Goal: Find specific page/section: Find specific page/section

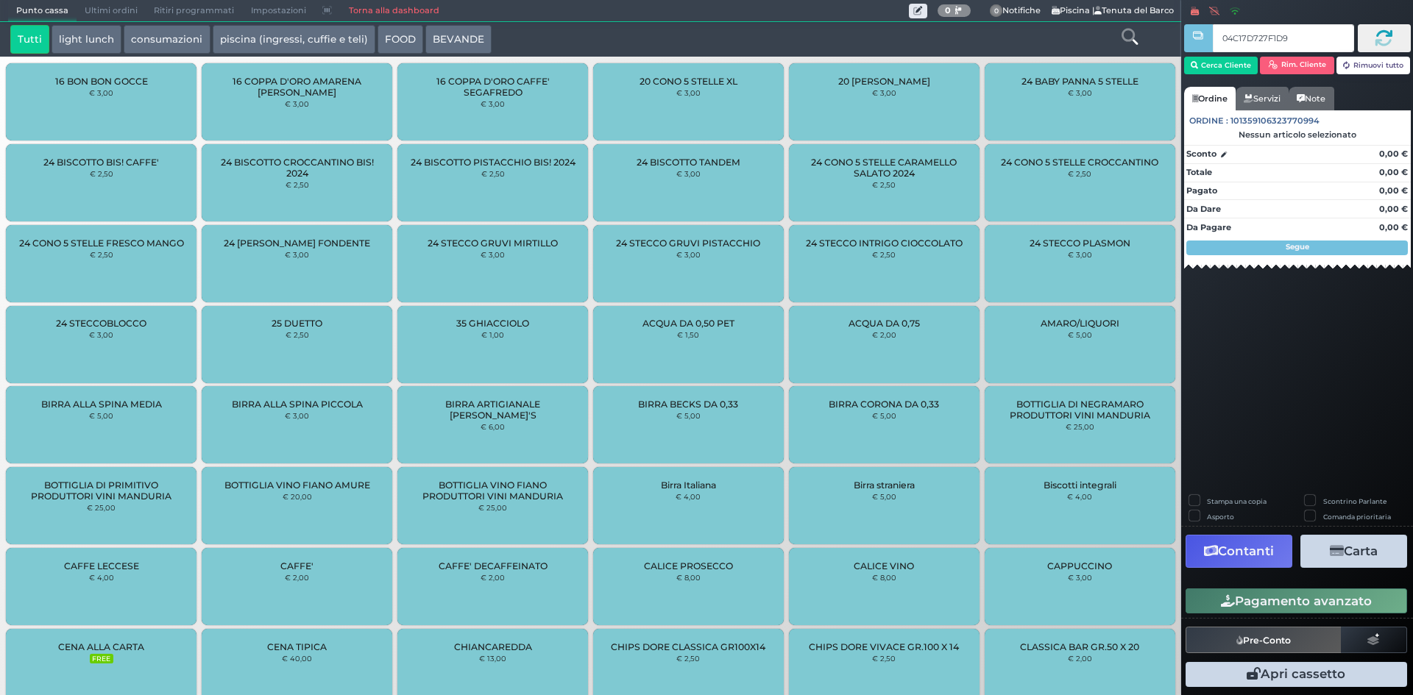
type input "04C17D727F1D90"
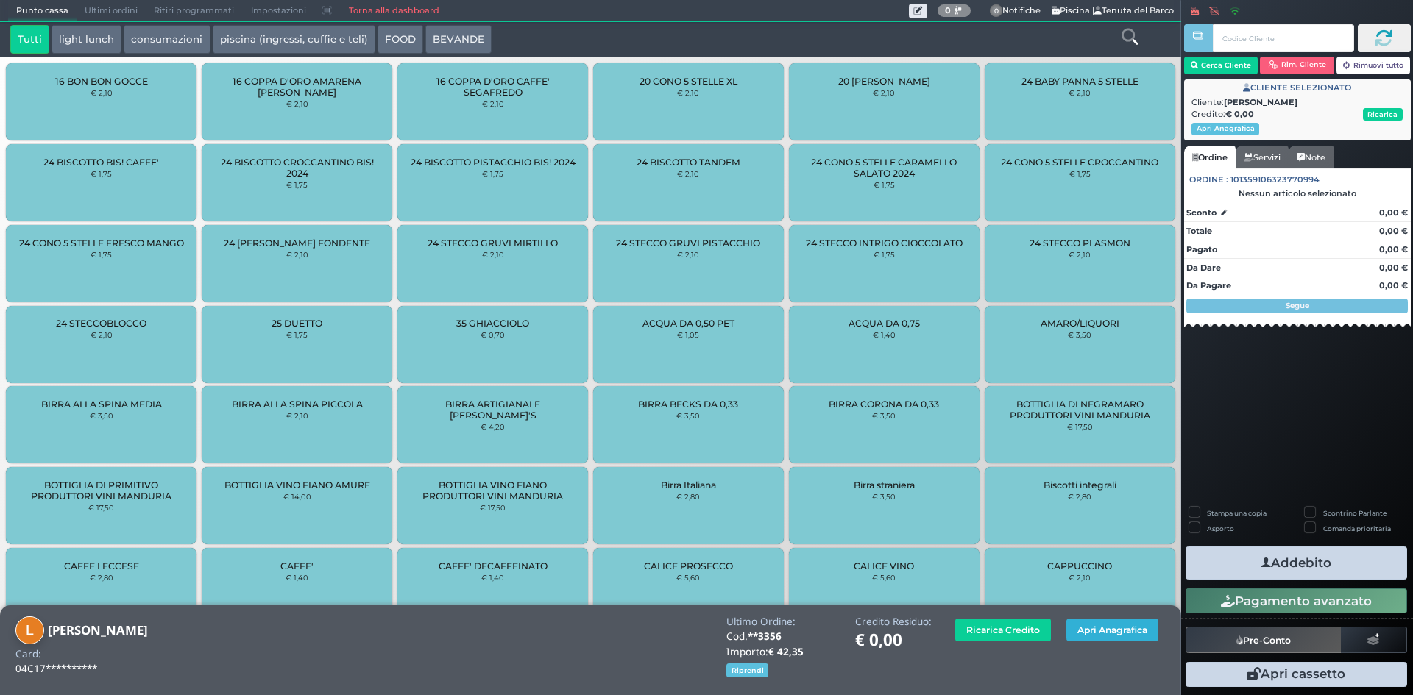
click at [1097, 622] on button "Apri Anagrafica" at bounding box center [1112, 630] width 92 height 23
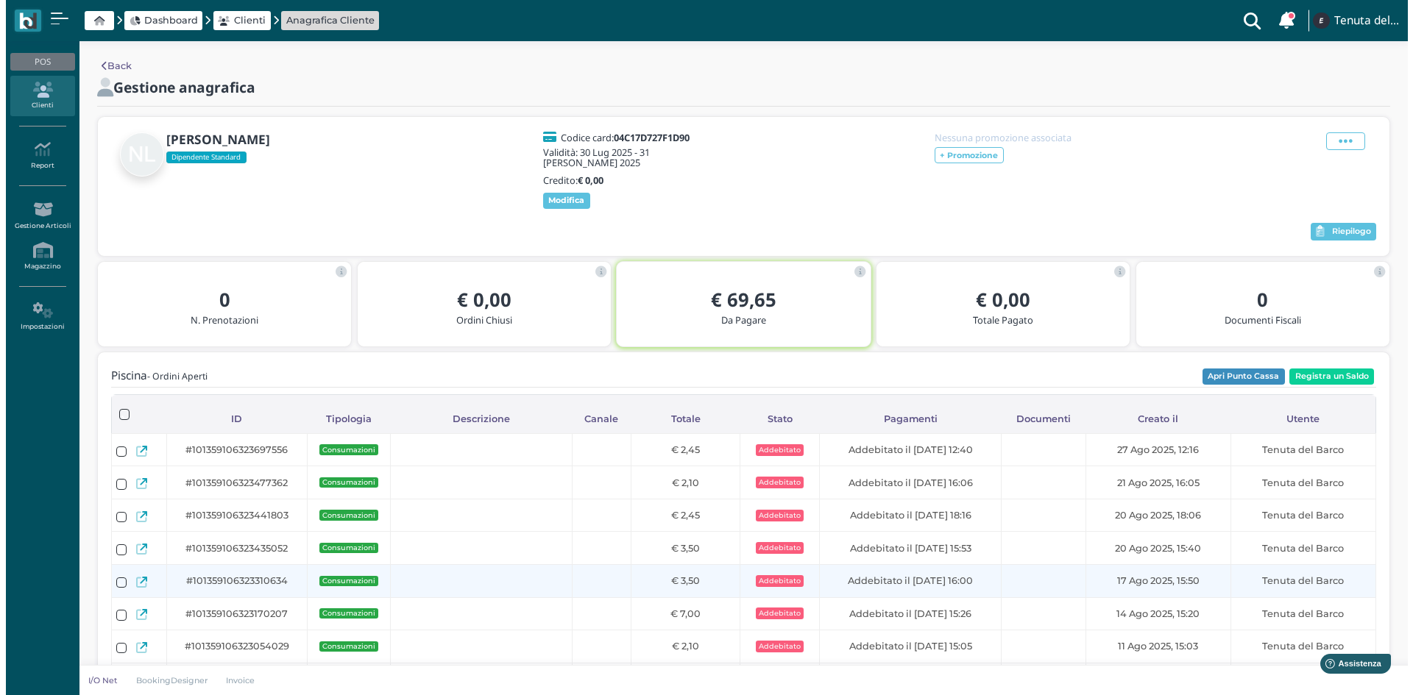
scroll to position [147, 0]
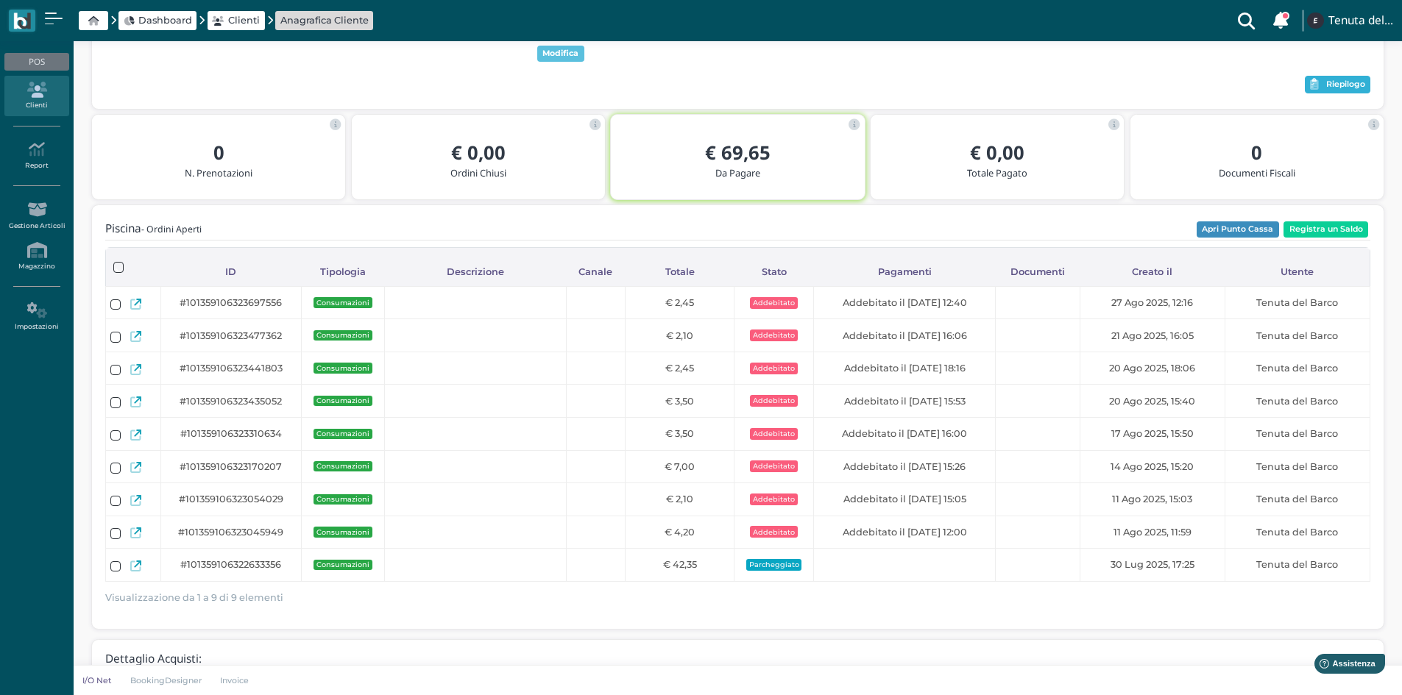
click at [1339, 76] on button "Riepilogo" at bounding box center [1338, 85] width 66 height 18
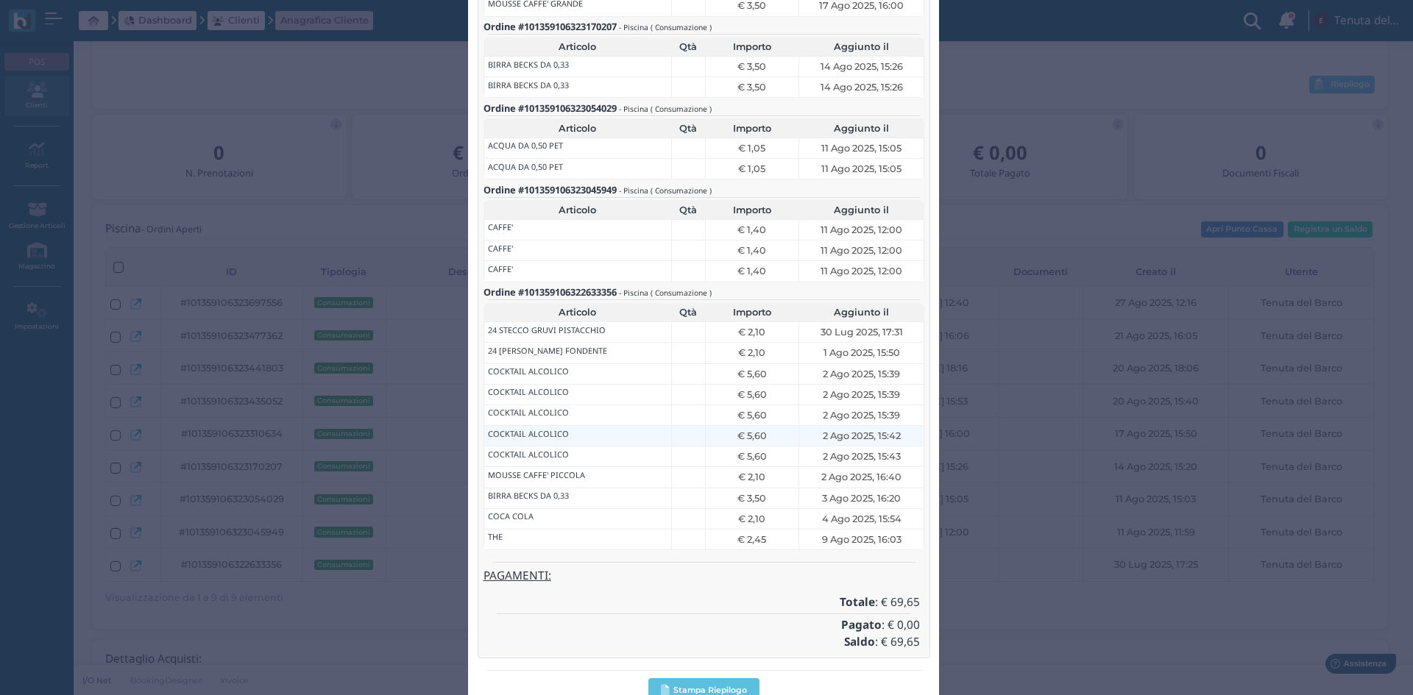
scroll to position [646, 0]
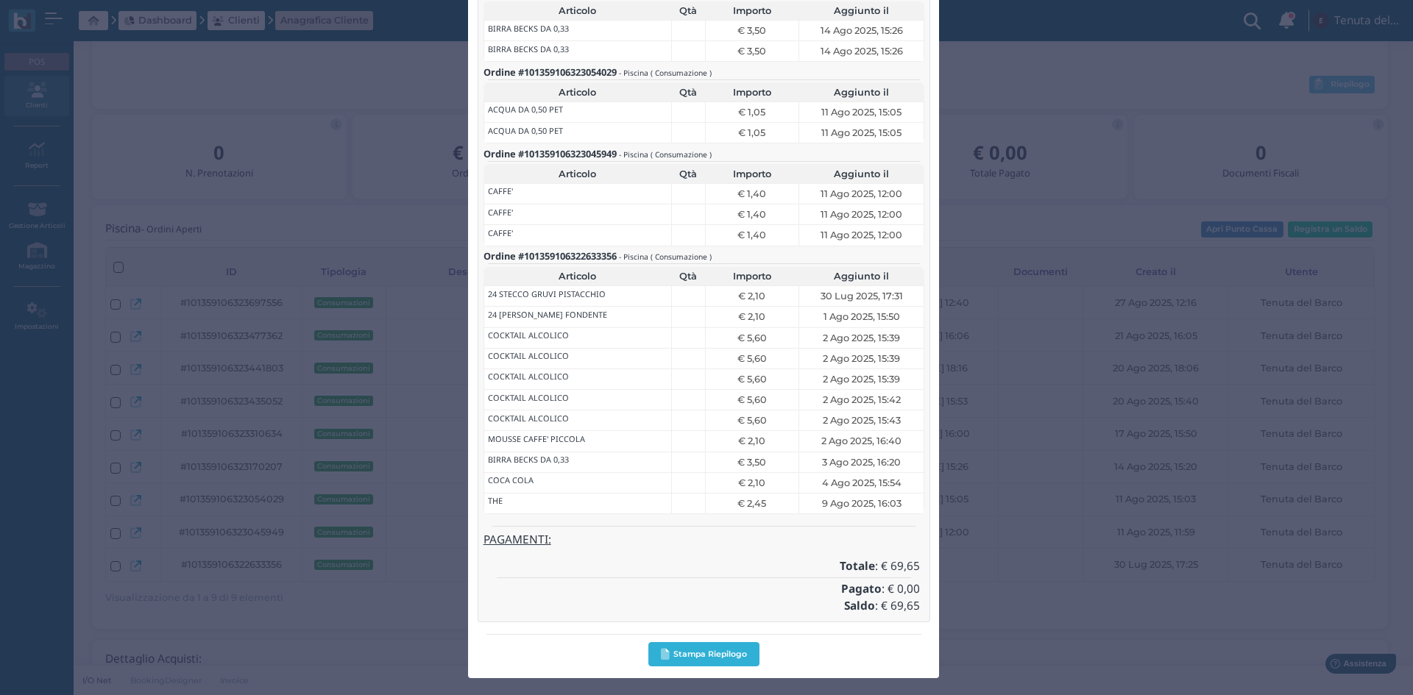
click at [723, 657] on button "Stampa Riepilogo" at bounding box center [703, 655] width 111 height 24
